Goal: Obtain resource: Obtain resource

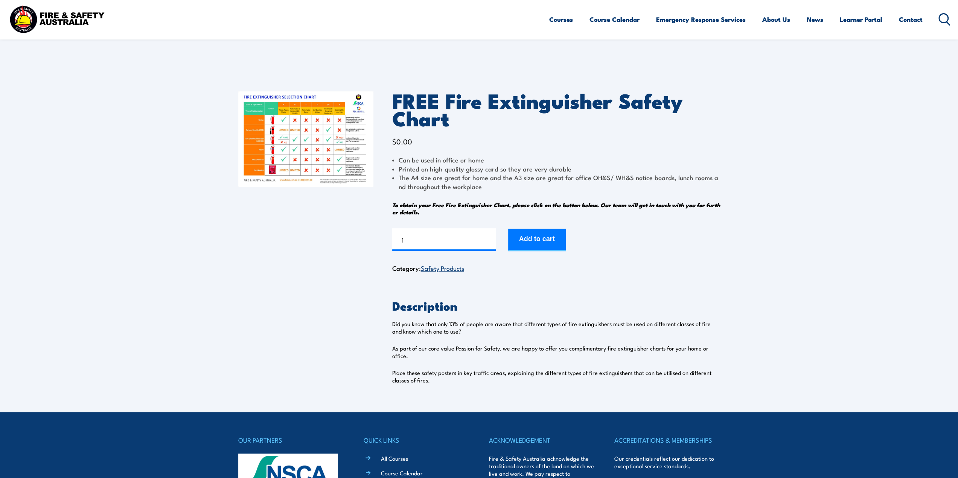
click at [315, 131] on img at bounding box center [305, 139] width 135 height 96
drag, startPoint x: 438, startPoint y: 327, endPoint x: 523, endPoint y: 330, distance: 84.8
click at [523, 330] on p "Did you know that only 13% of people are aware that different types of fire ext…" at bounding box center [556, 327] width 328 height 15
drag, startPoint x: 570, startPoint y: 322, endPoint x: 674, endPoint y: 329, distance: 104.2
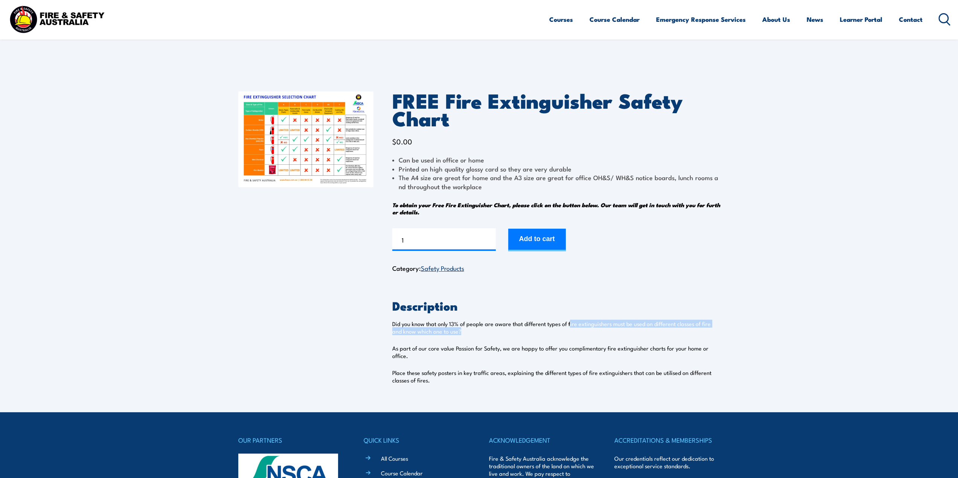
click at [674, 329] on p "Did you know that only 13% of people are aware that different types of fire ext…" at bounding box center [556, 327] width 328 height 15
click at [669, 330] on p "Did you know that only 13% of people are aware that different types of fire ext…" at bounding box center [556, 327] width 328 height 15
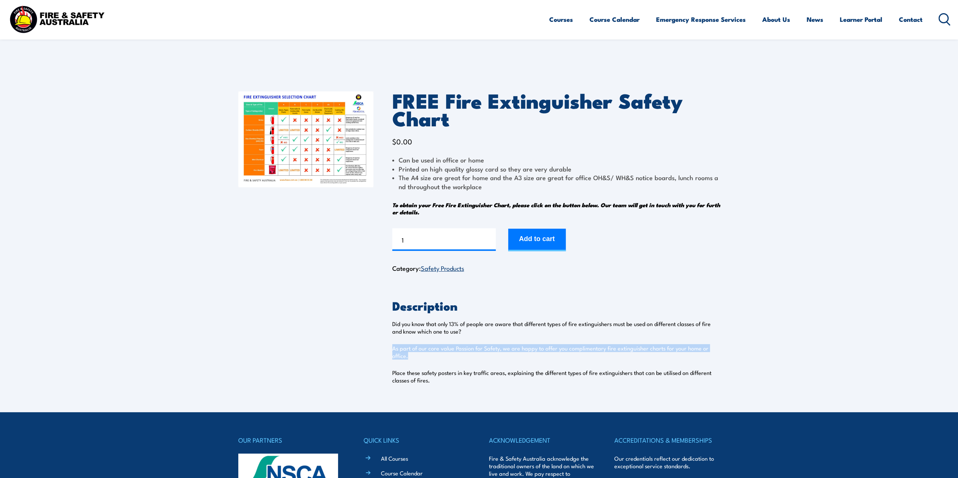
drag, startPoint x: 408, startPoint y: 356, endPoint x: 386, endPoint y: 350, distance: 23.4
click at [386, 350] on div "FREE Fire Extinguisher Safety Chart $ 0.00 Can be used in office or home Printe…" at bounding box center [479, 243] width 482 height 340
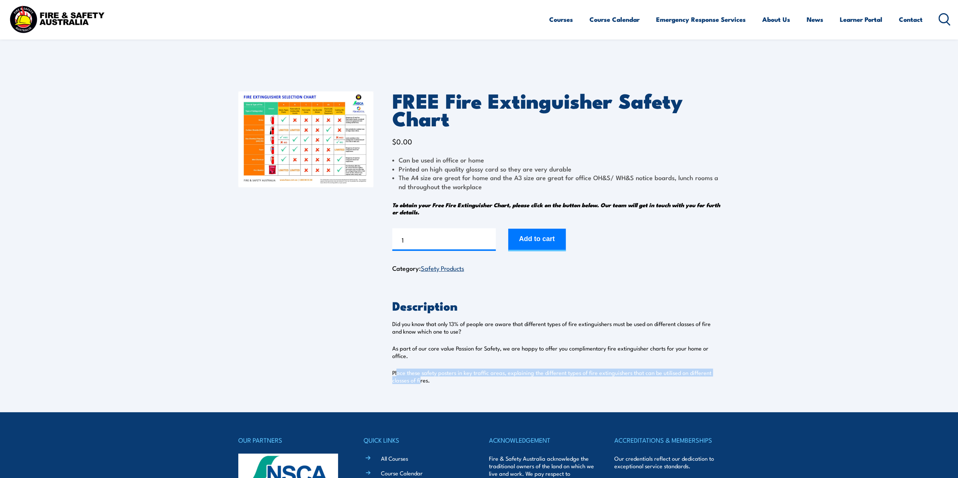
drag, startPoint x: 398, startPoint y: 373, endPoint x: 421, endPoint y: 382, distance: 25.0
click at [421, 382] on p "Place these safety posters in key traffic areas, explaining the different types…" at bounding box center [556, 376] width 328 height 15
drag, startPoint x: 427, startPoint y: 382, endPoint x: 433, endPoint y: 382, distance: 5.7
click at [428, 382] on p "Place these safety posters in key traffic areas, explaining the different types…" at bounding box center [556, 376] width 328 height 15
drag, startPoint x: 433, startPoint y: 382, endPoint x: 394, endPoint y: 370, distance: 40.9
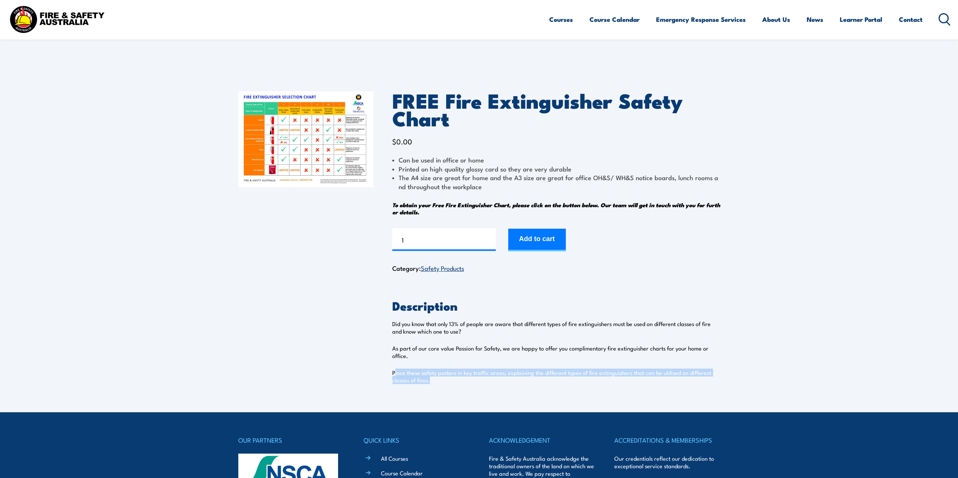
click at [394, 370] on p "Place these safety posters in key traffic areas, explaining the different types…" at bounding box center [556, 376] width 328 height 15
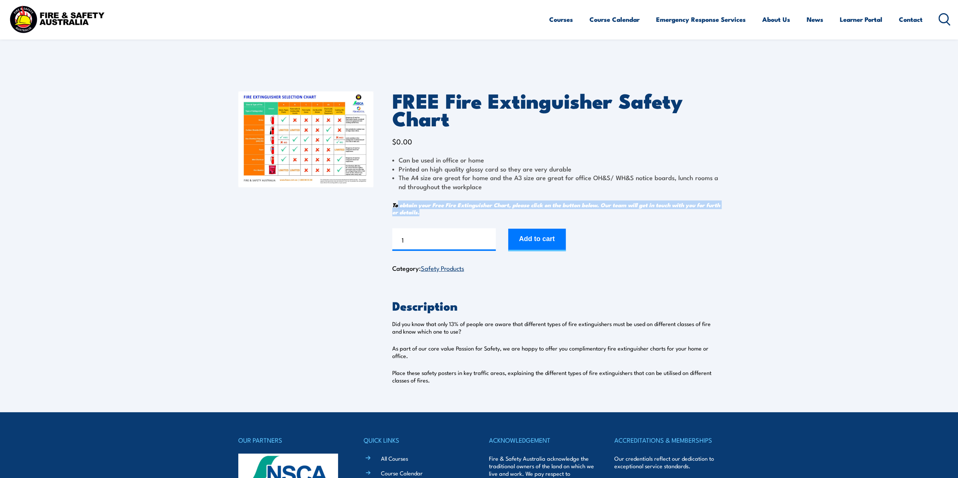
drag, startPoint x: 432, startPoint y: 216, endPoint x: 398, endPoint y: 204, distance: 35.8
click at [398, 204] on div "FREE Fire Extinguisher Safety Chart $ 0.00 Can be used in office or home Printe…" at bounding box center [556, 182] width 328 height 183
click at [400, 204] on em "To obtain your Free Fire Extinguisher Chart, please click on the button below. …" at bounding box center [556, 209] width 328 height 16
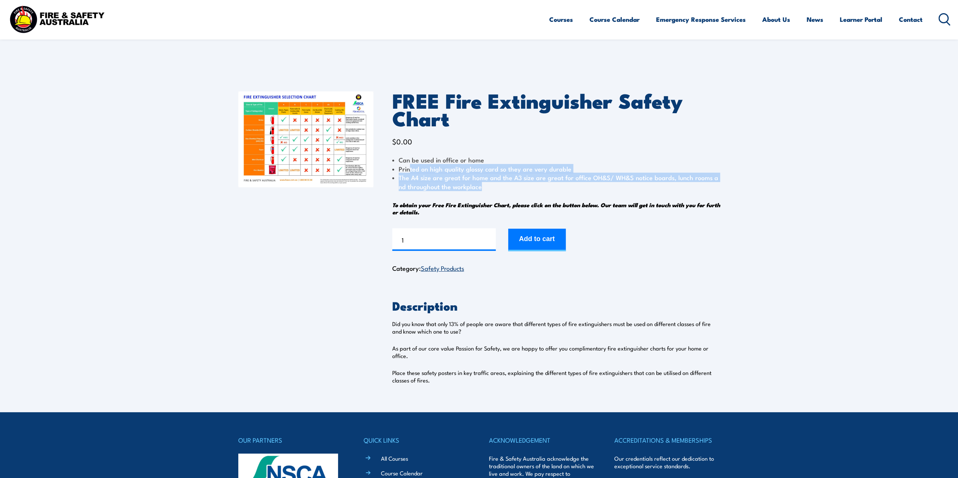
drag, startPoint x: 476, startPoint y: 187, endPoint x: 410, endPoint y: 165, distance: 70.0
click at [410, 165] on ul "Can be used in office or home Printed on high quality glossy card so they are v…" at bounding box center [556, 172] width 328 height 35
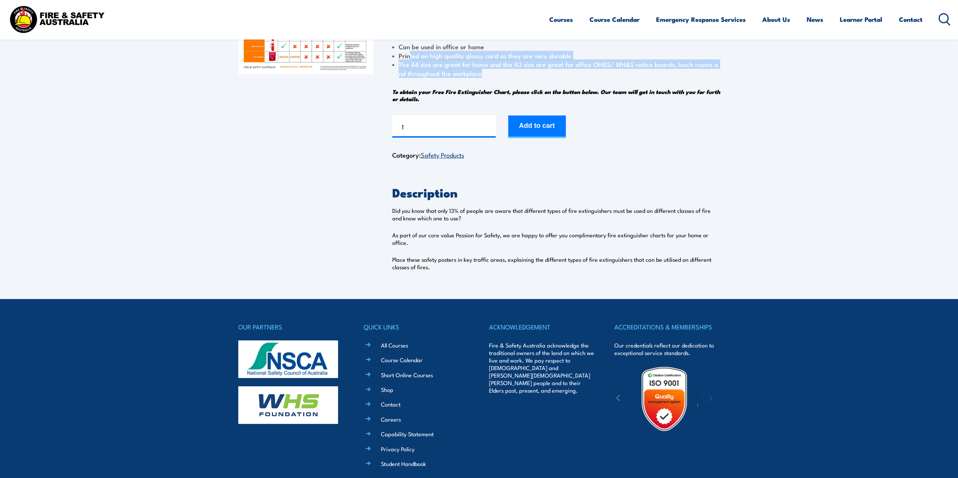
scroll to position [98, 0]
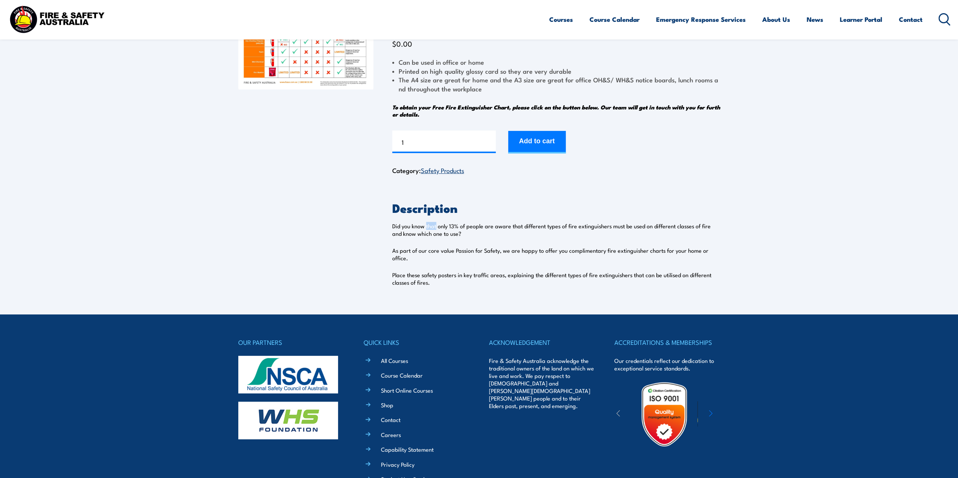
click at [437, 227] on p "Did you know that only 13% of people are aware that different types of fire ext…" at bounding box center [556, 229] width 328 height 15
click at [462, 226] on p "Did you know that only 13% of people are aware that different types of fire ext…" at bounding box center [556, 229] width 328 height 15
drag, startPoint x: 468, startPoint y: 227, endPoint x: 561, endPoint y: 229, distance: 93.0
click at [561, 229] on p "Did you know that only 13% of people are aware that different types of fire ext…" at bounding box center [556, 229] width 328 height 15
drag, startPoint x: 415, startPoint y: 250, endPoint x: 428, endPoint y: 256, distance: 14.7
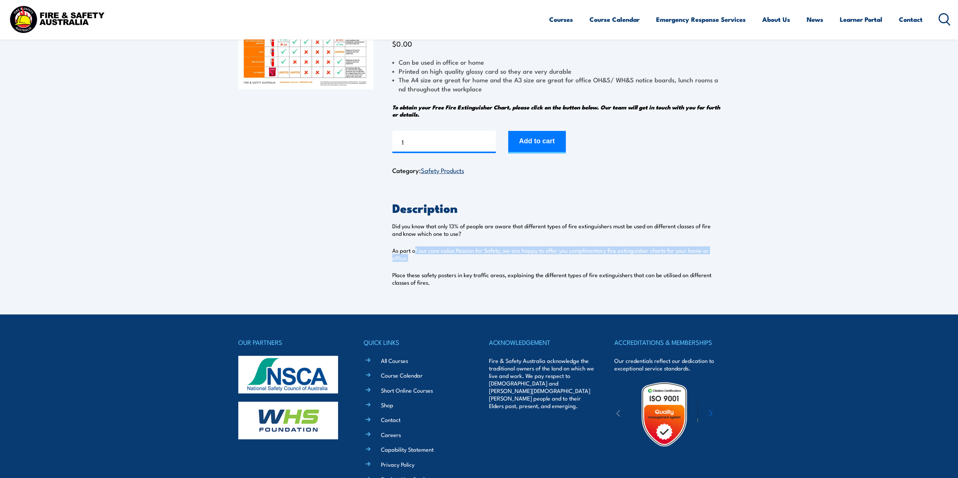
click at [428, 256] on p "As part of our core value Passion for Safety, we are happy to offer you complim…" at bounding box center [556, 254] width 328 height 15
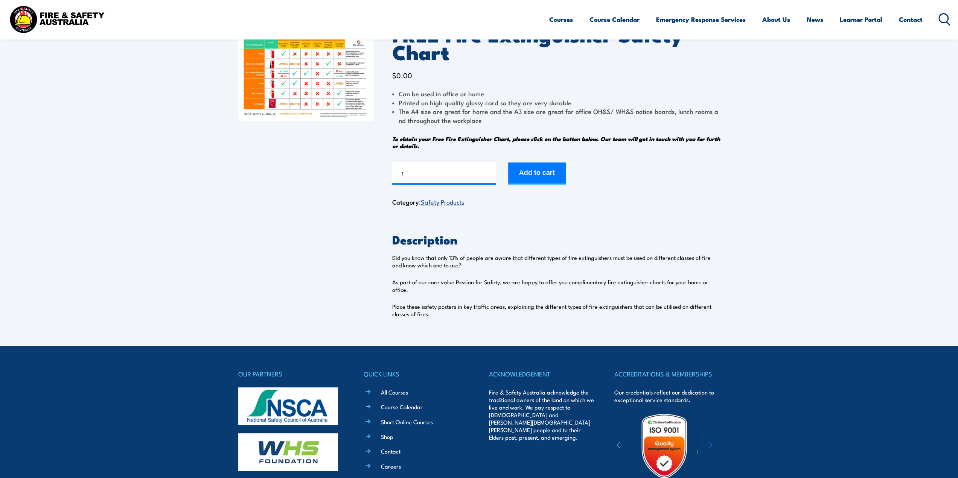
scroll to position [0, 0]
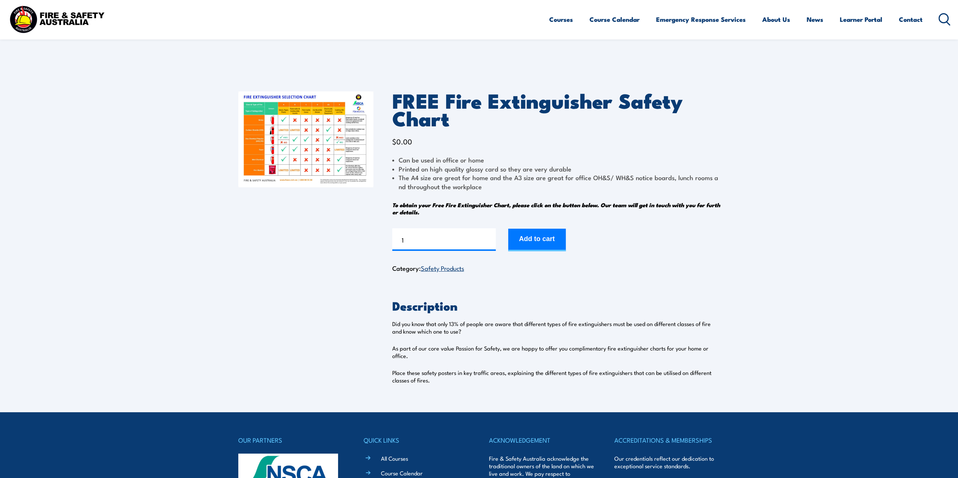
click at [845, 157] on section "FREE Fire Extinguisher Safety Chart $ 0.00 Can be used in office or home Printe…" at bounding box center [479, 243] width 958 height 340
click at [317, 151] on img at bounding box center [305, 139] width 135 height 96
click at [282, 156] on img at bounding box center [305, 139] width 135 height 96
